Goal: Task Accomplishment & Management: Complete application form

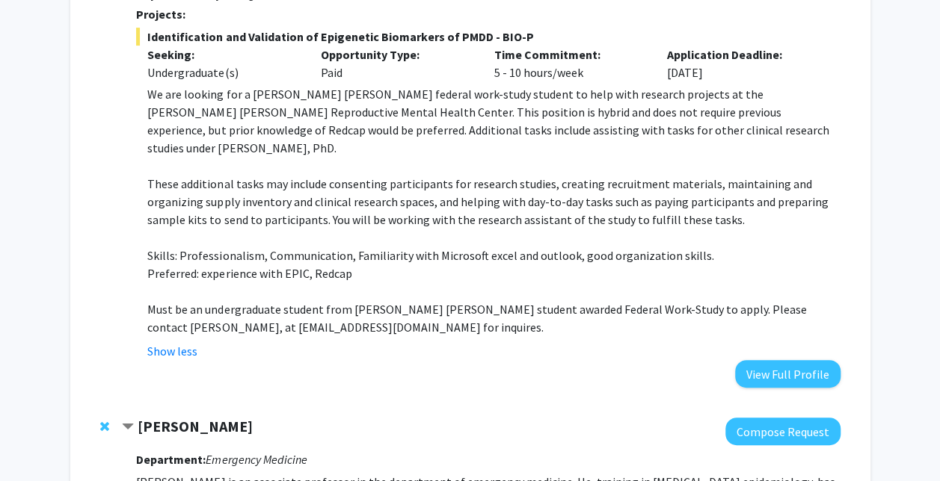
scroll to position [225, 0]
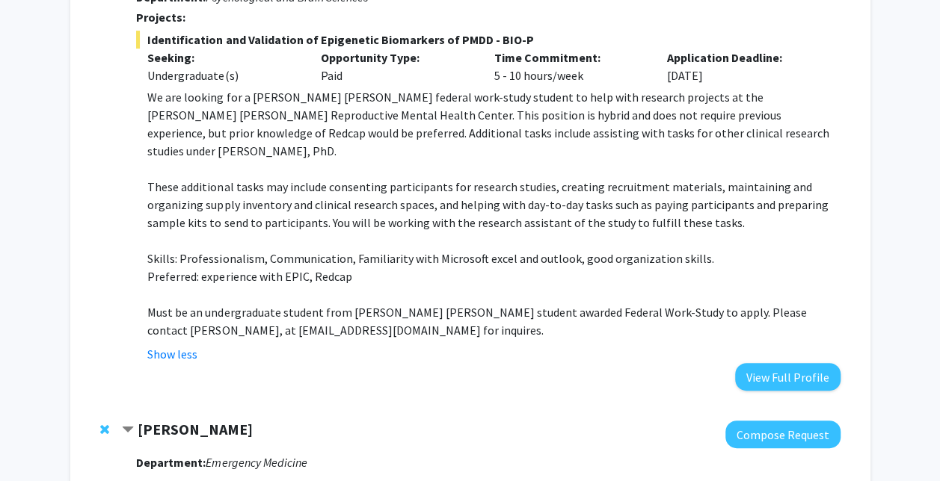
drag, startPoint x: 759, startPoint y: 357, endPoint x: 670, endPoint y: 185, distance: 194.6
click at [670, 185] on p "These additional tasks may include consenting participants for research studies…" at bounding box center [493, 205] width 692 height 54
drag, startPoint x: 763, startPoint y: 363, endPoint x: 670, endPoint y: 187, distance: 198.9
click at [670, 187] on p "These additional tasks may include consenting participants for research studies…" at bounding box center [493, 205] width 692 height 54
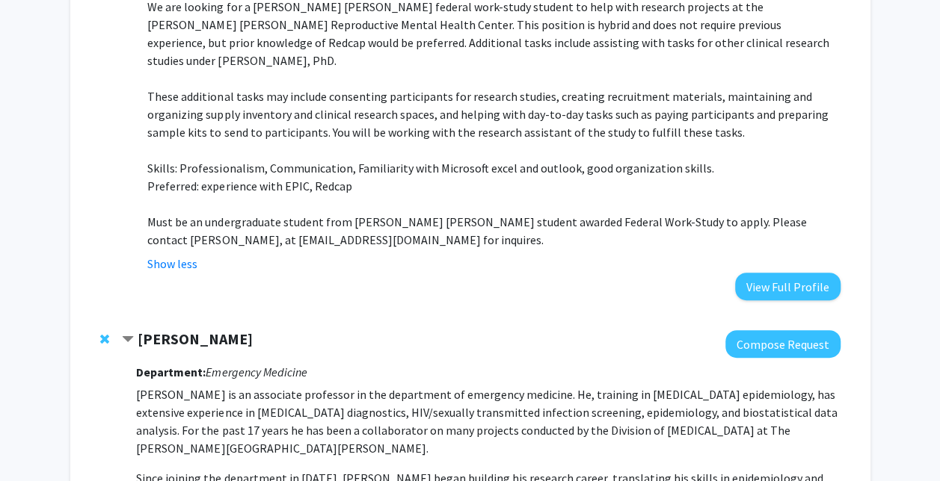
scroll to position [317, 0]
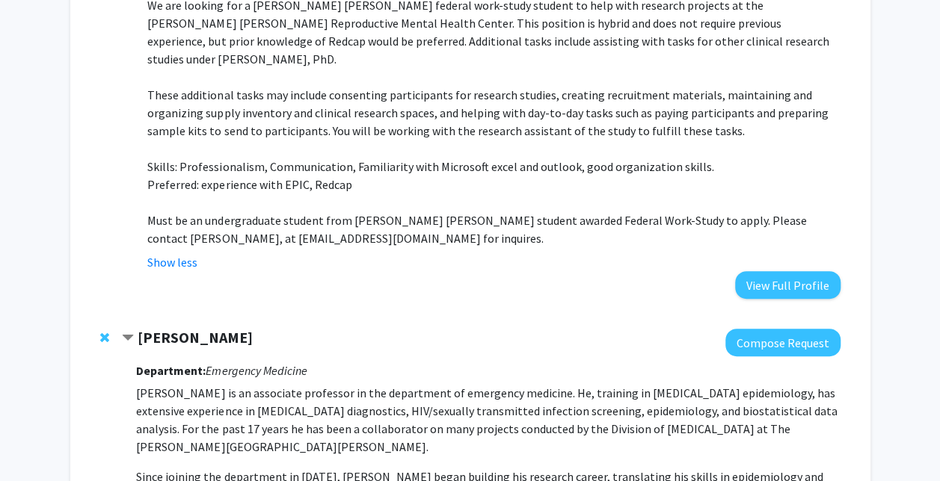
drag, startPoint x: 783, startPoint y: 267, endPoint x: 595, endPoint y: 117, distance: 240.3
click at [595, 117] on p "These additional tasks may include consenting participants for research studies…" at bounding box center [493, 113] width 692 height 54
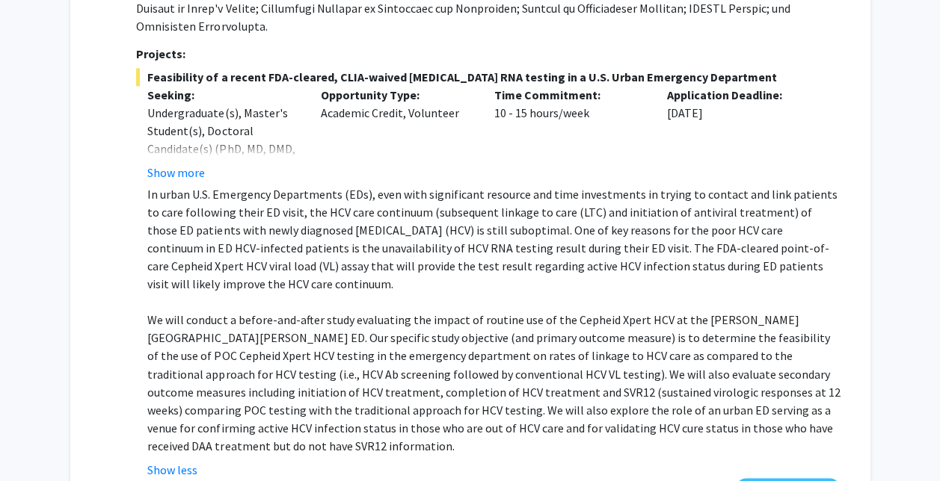
scroll to position [1031, 0]
click at [190, 163] on button "Show more" at bounding box center [176, 172] width 58 height 18
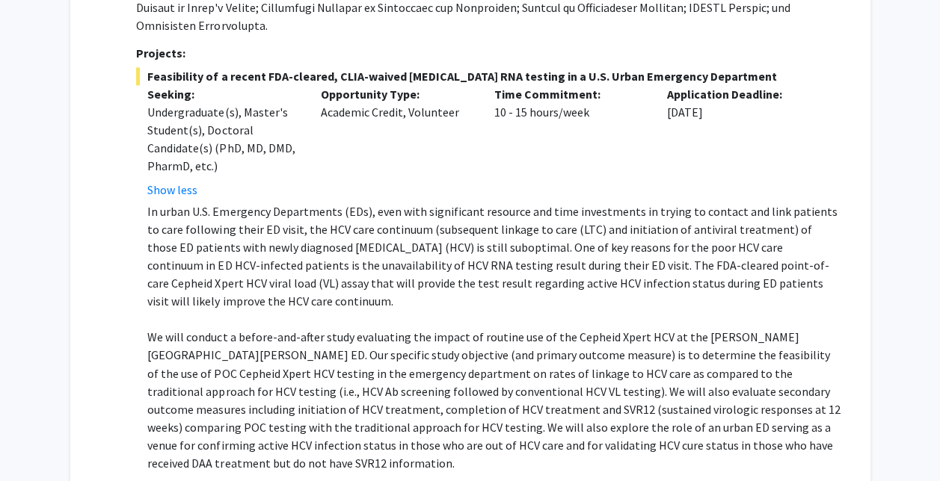
click at [185, 478] on button "Show less" at bounding box center [172, 487] width 50 height 18
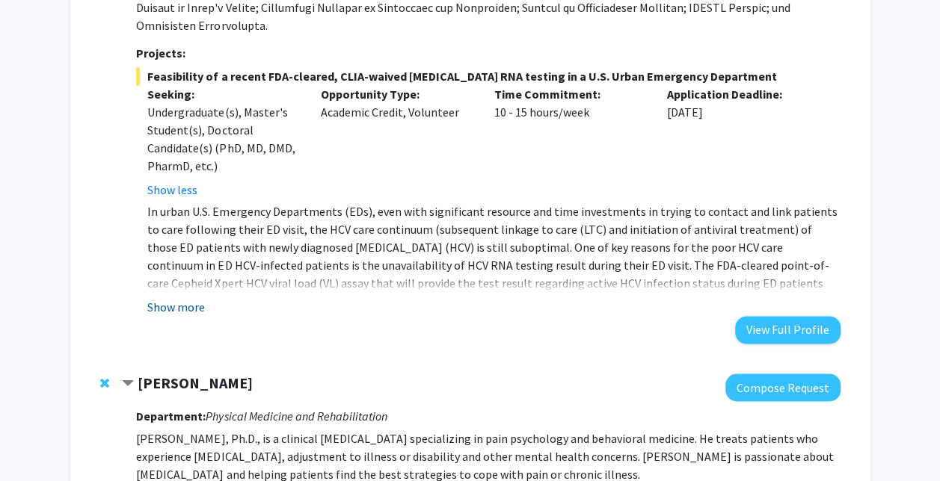
click at [172, 298] on button "Show more" at bounding box center [176, 307] width 58 height 18
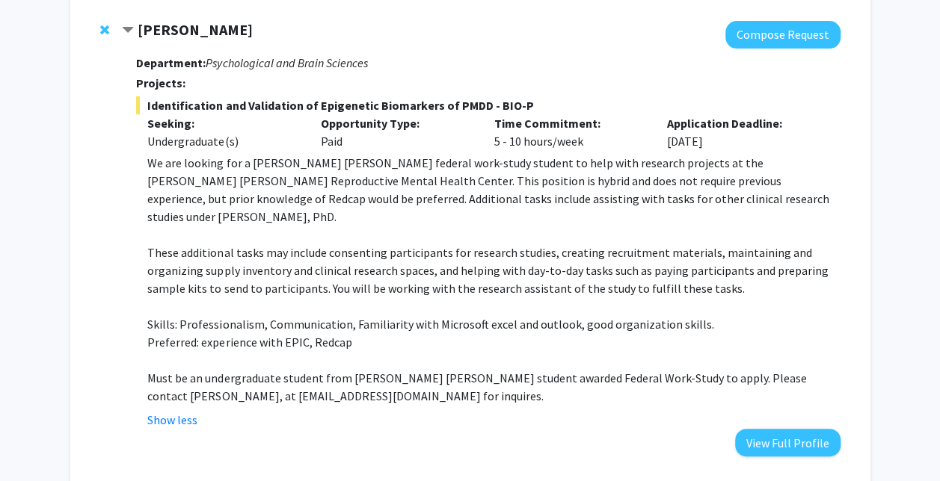
scroll to position [160, 0]
drag, startPoint x: 732, startPoint y: 29, endPoint x: 620, endPoint y: 73, distance: 120.5
click at [620, 73] on div "Department: Psychological and Brain Sciences Projects: Identification and Valid…" at bounding box center [487, 252] width 703 height 408
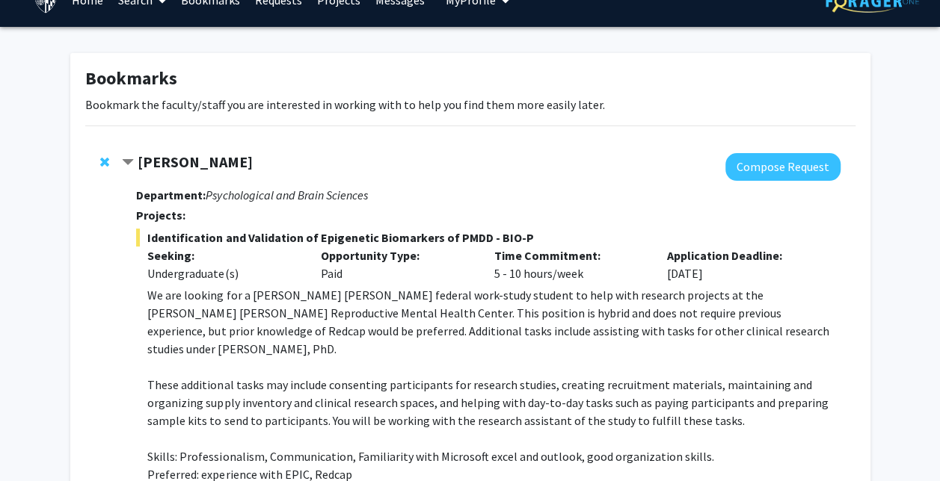
scroll to position [24, 0]
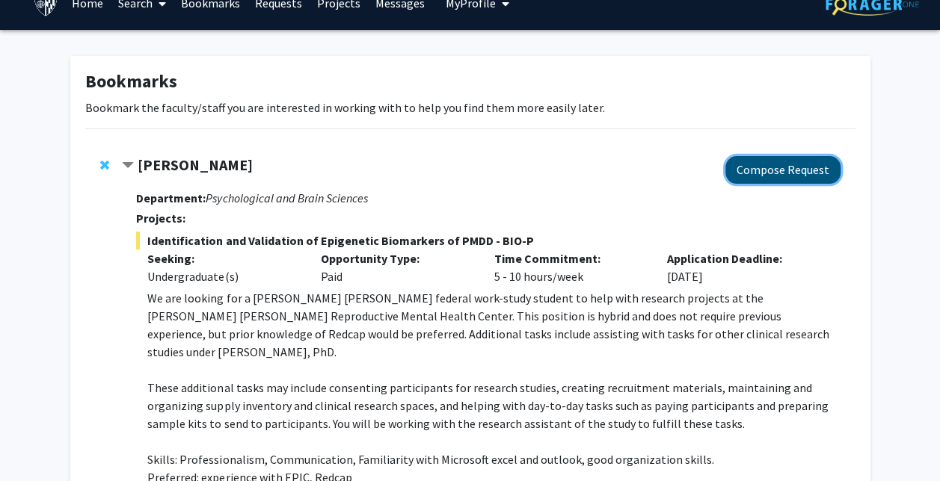
click at [756, 160] on button "Compose Request" at bounding box center [782, 170] width 115 height 28
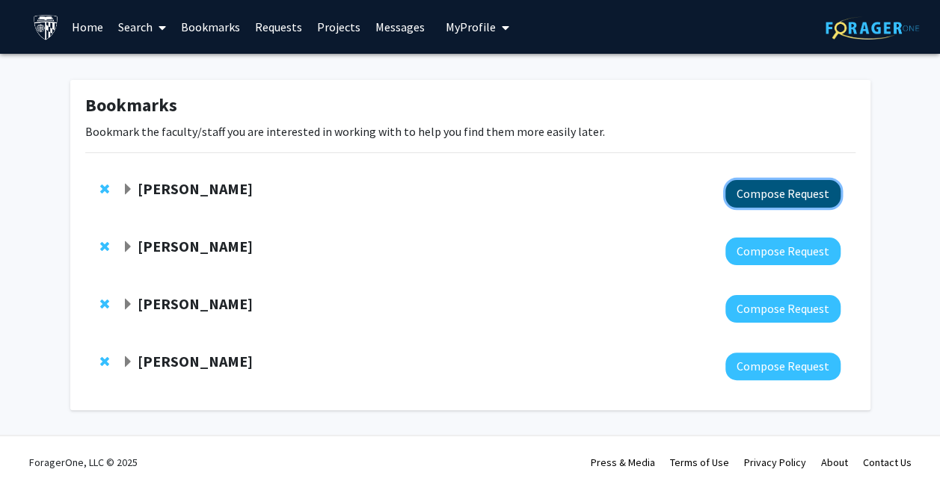
click at [758, 196] on button "Compose Request" at bounding box center [782, 194] width 115 height 28
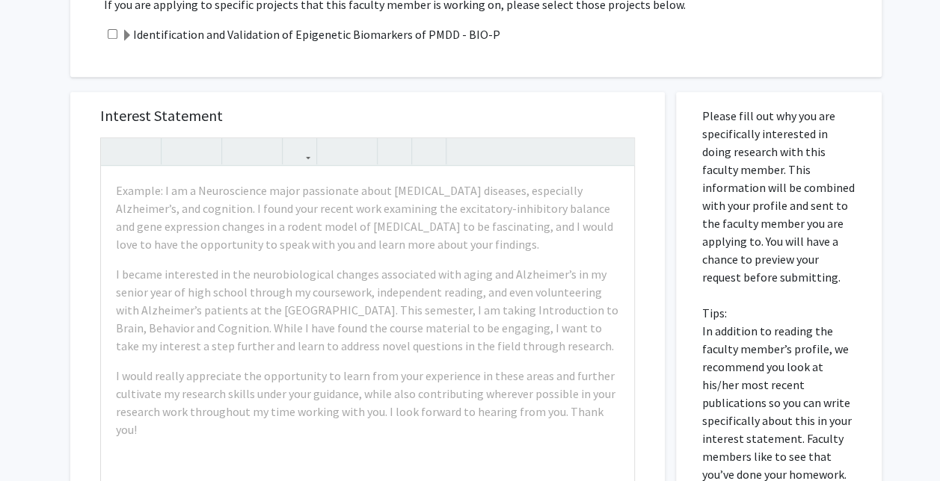
scroll to position [324, 0]
